Goal: Check status

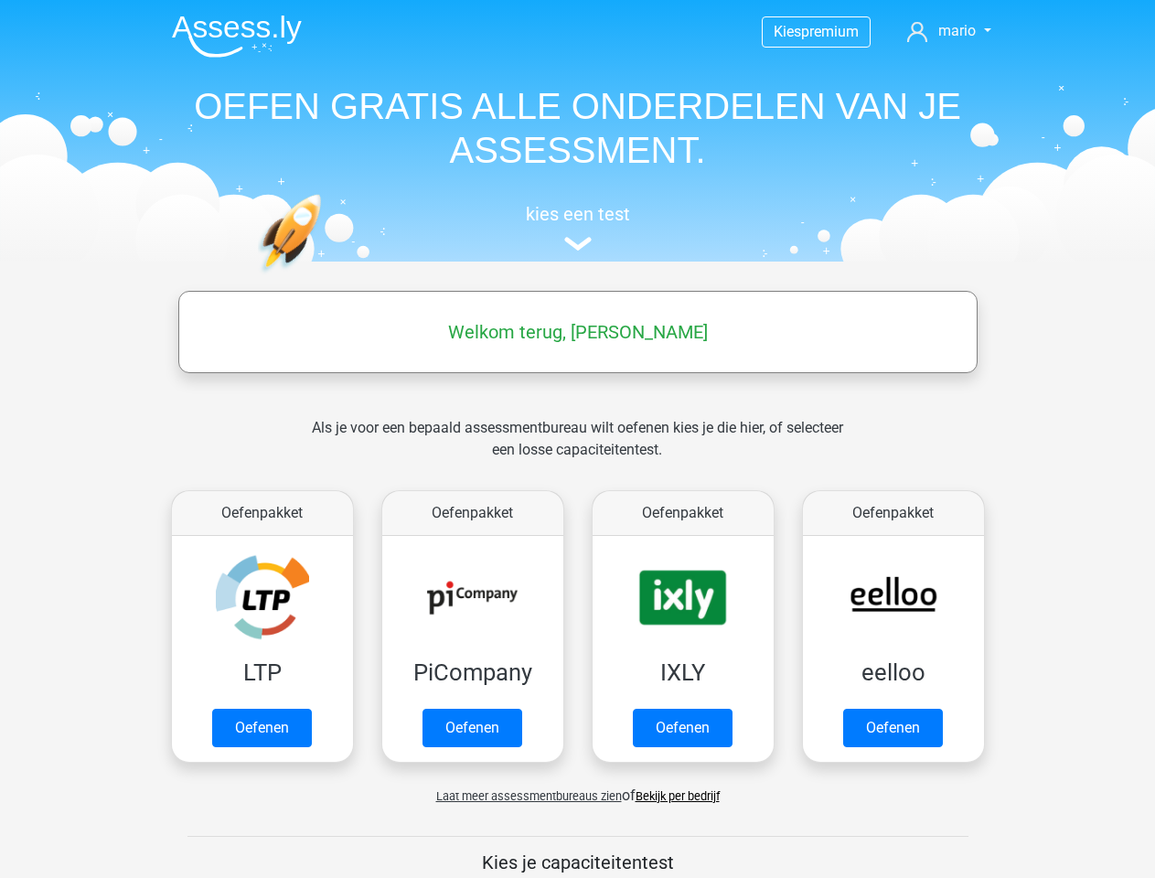
click at [949, 31] on span "mario" at bounding box center [958, 30] width 38 height 17
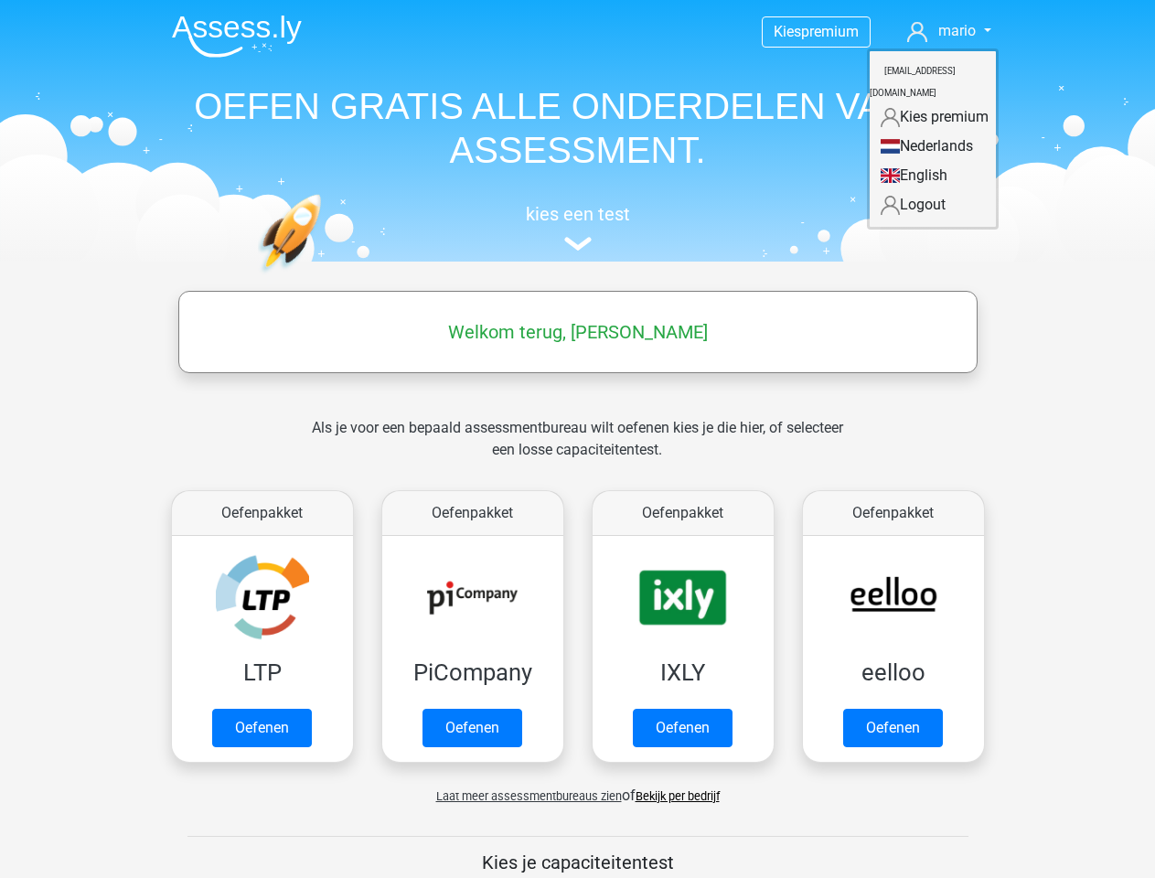
click at [524, 796] on span "Laat meer assessmentbureaus zien" at bounding box center [529, 796] width 186 height 14
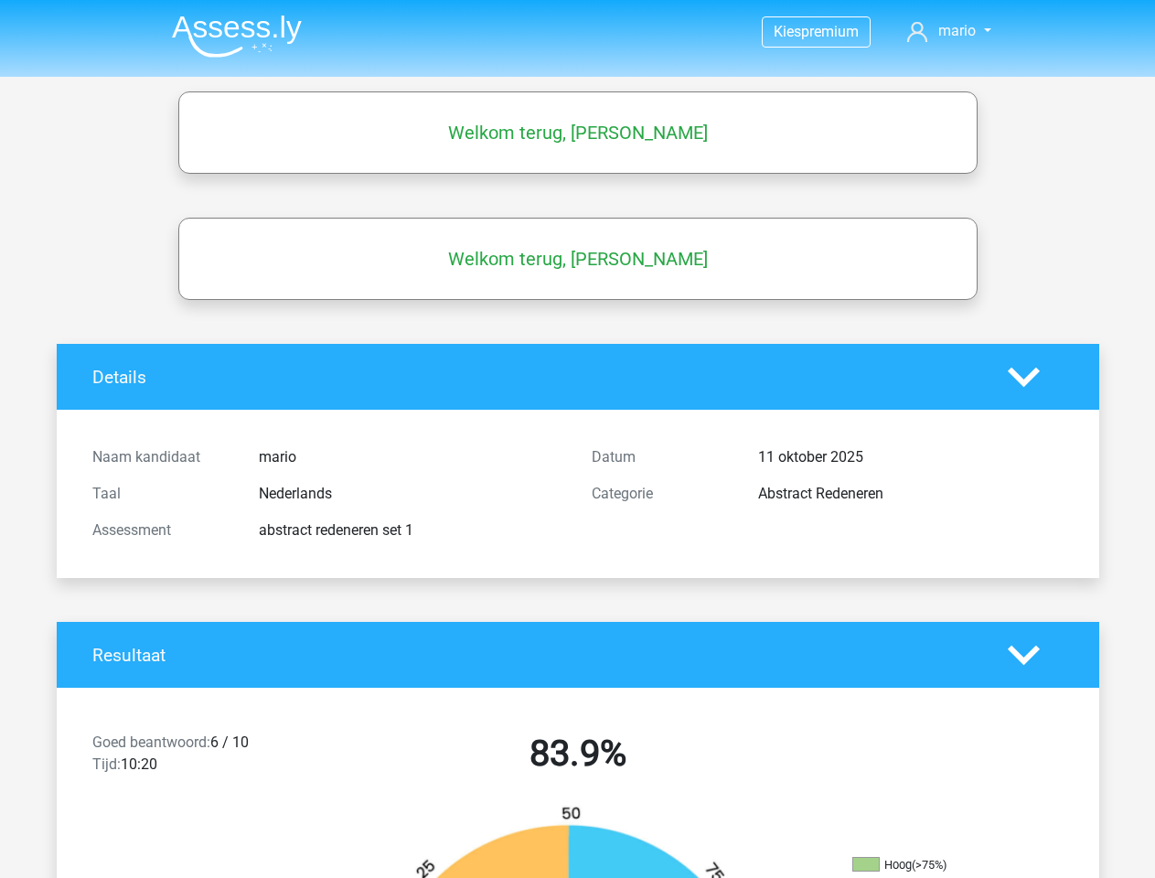
click at [949, 31] on span "mario" at bounding box center [958, 30] width 38 height 17
